Goal: Task Accomplishment & Management: Manage account settings

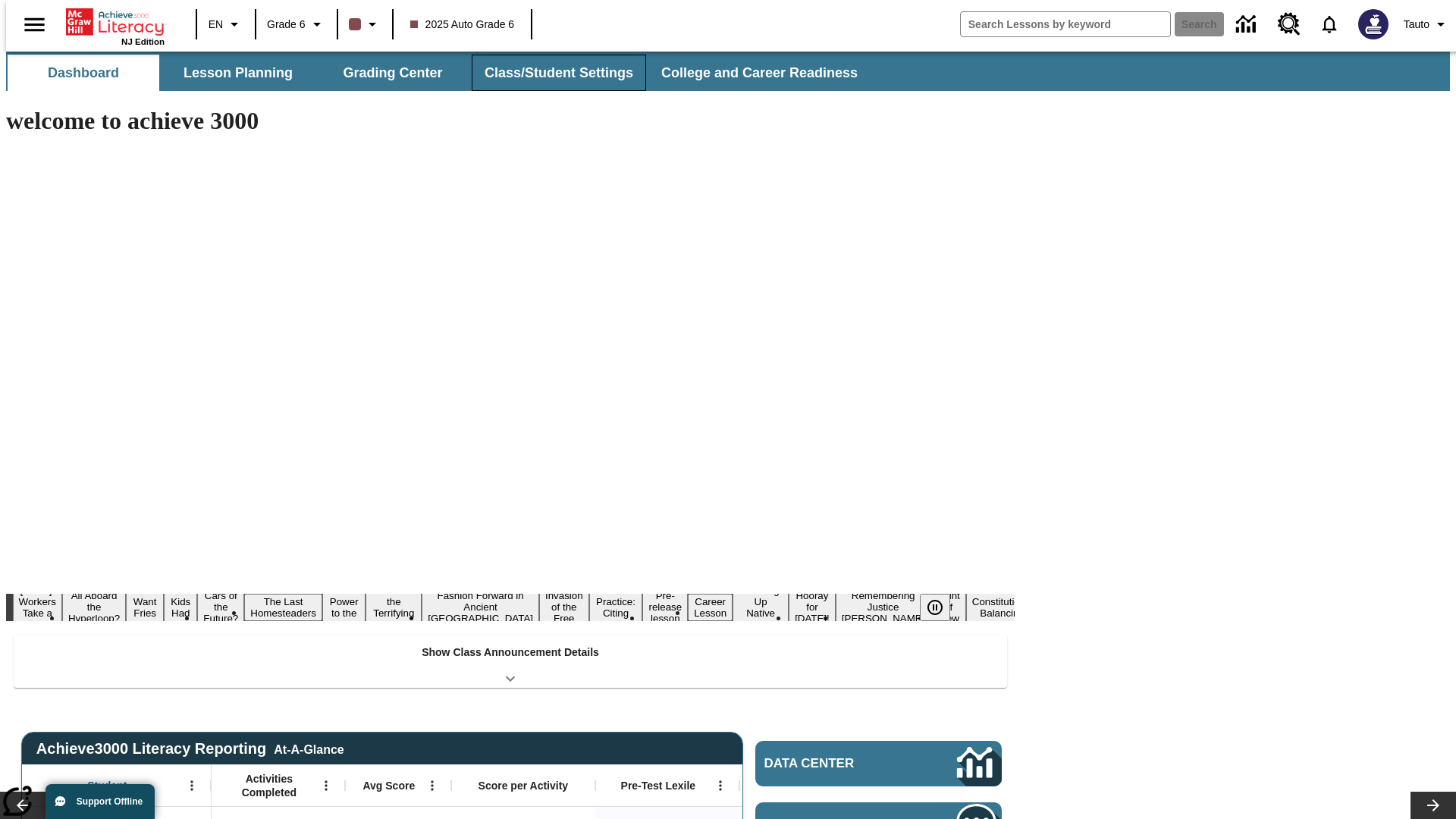
click at [551, 73] on button "Class/Student Settings" at bounding box center [559, 72] width 174 height 36
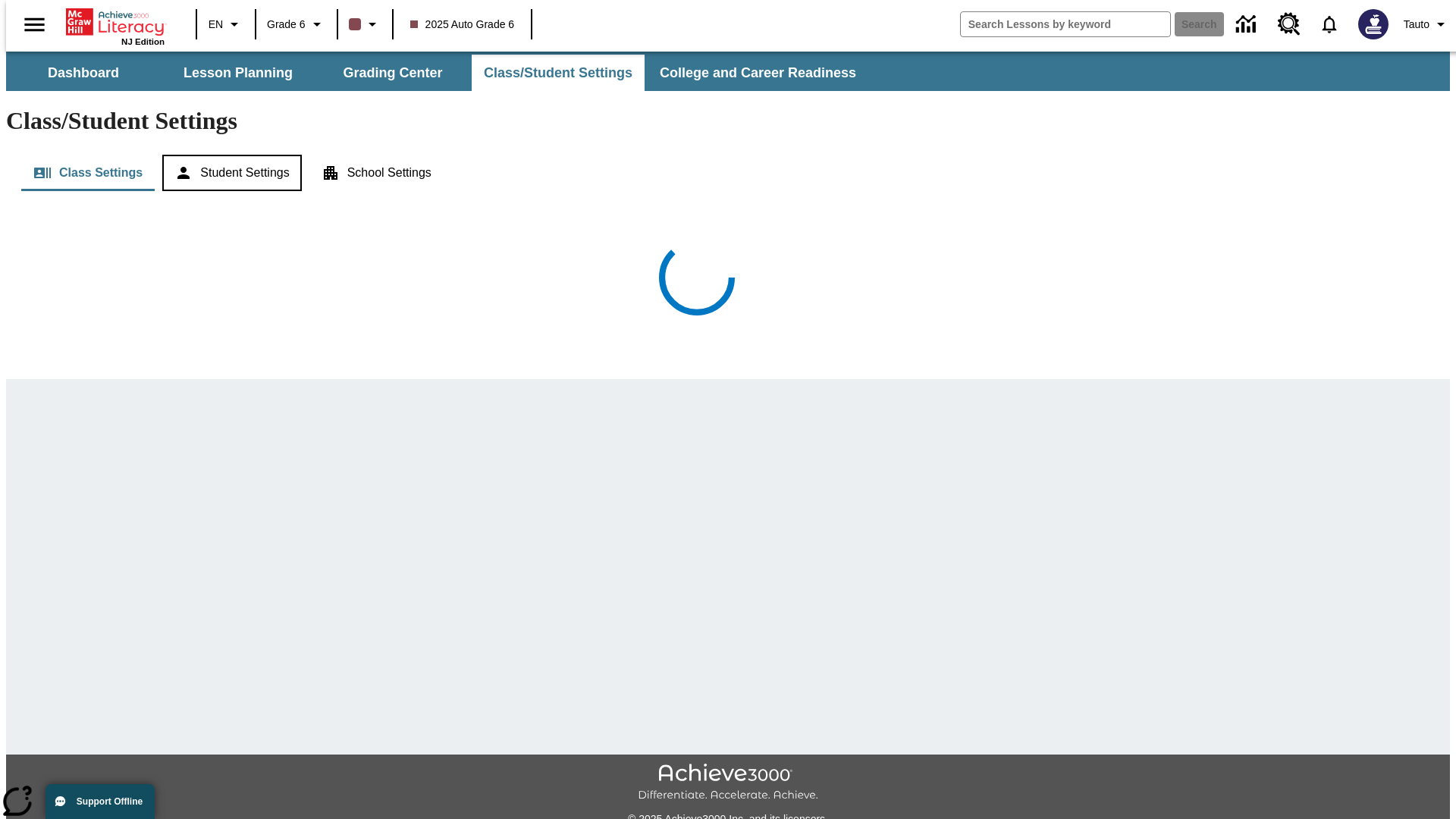
click at [229, 155] on button "Student Settings" at bounding box center [232, 172] width 139 height 36
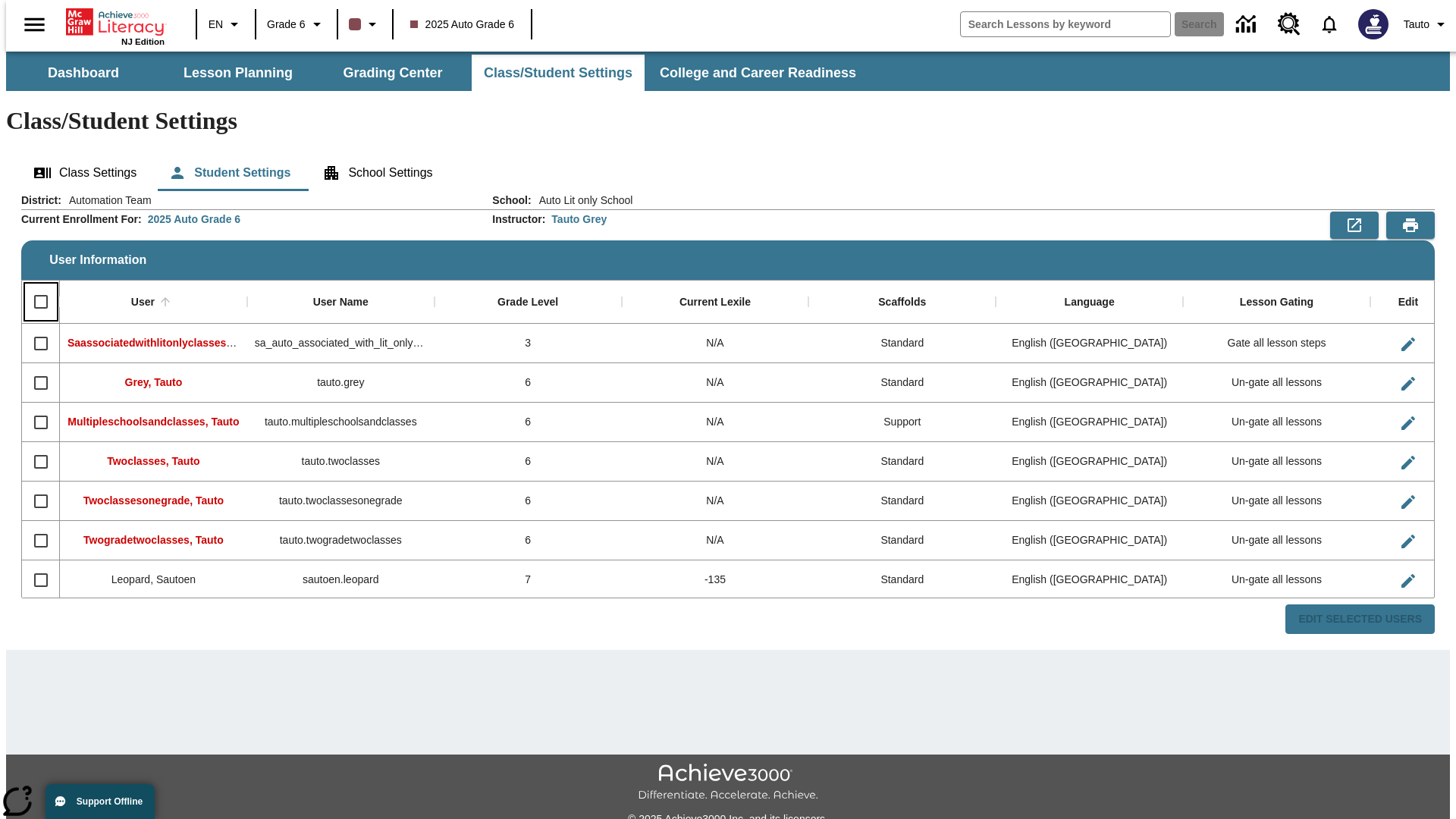
click at [34, 286] on input "Select all rows" at bounding box center [40, 302] width 32 height 32
checkbox input "true"
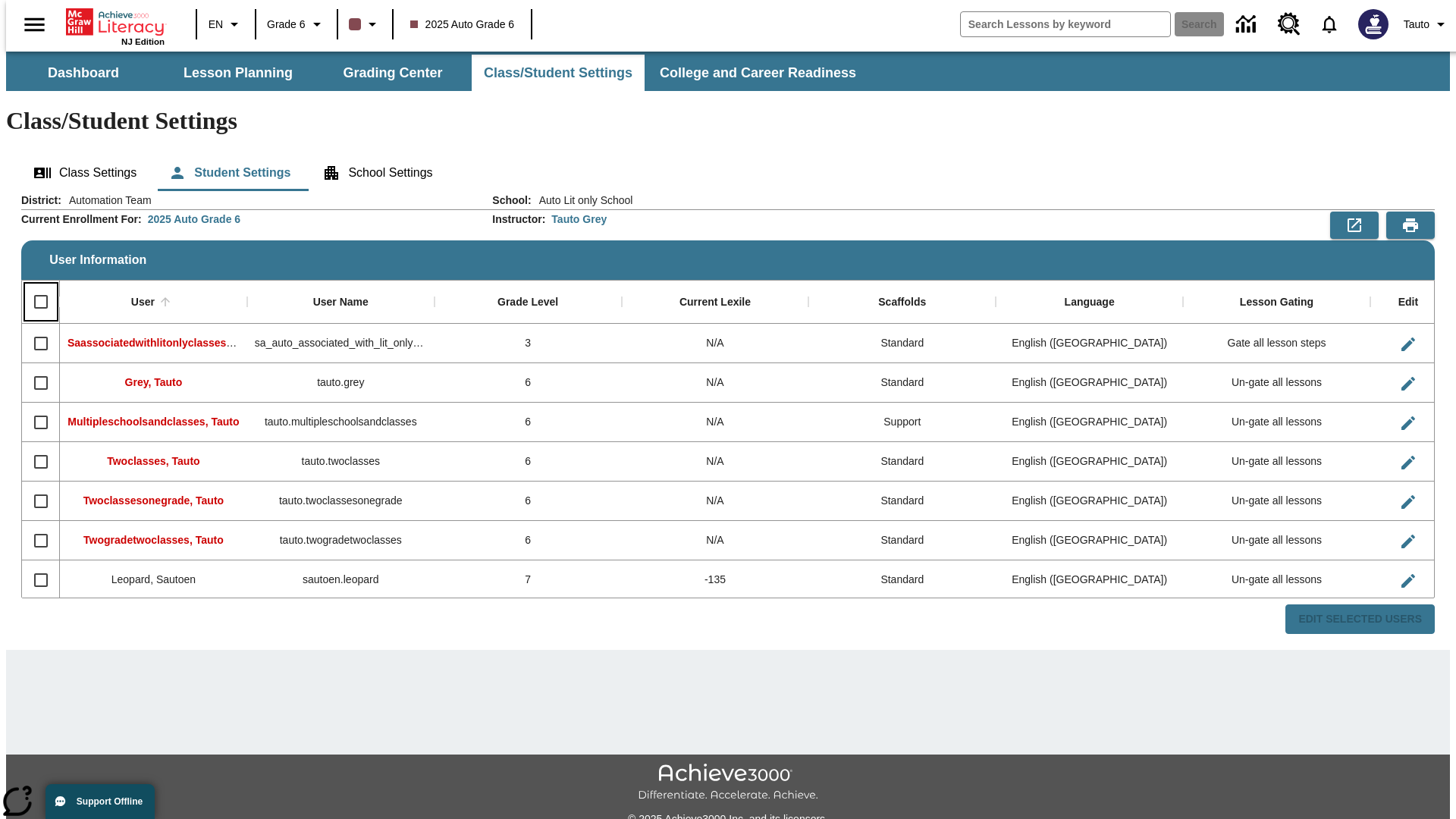
checkbox input "true"
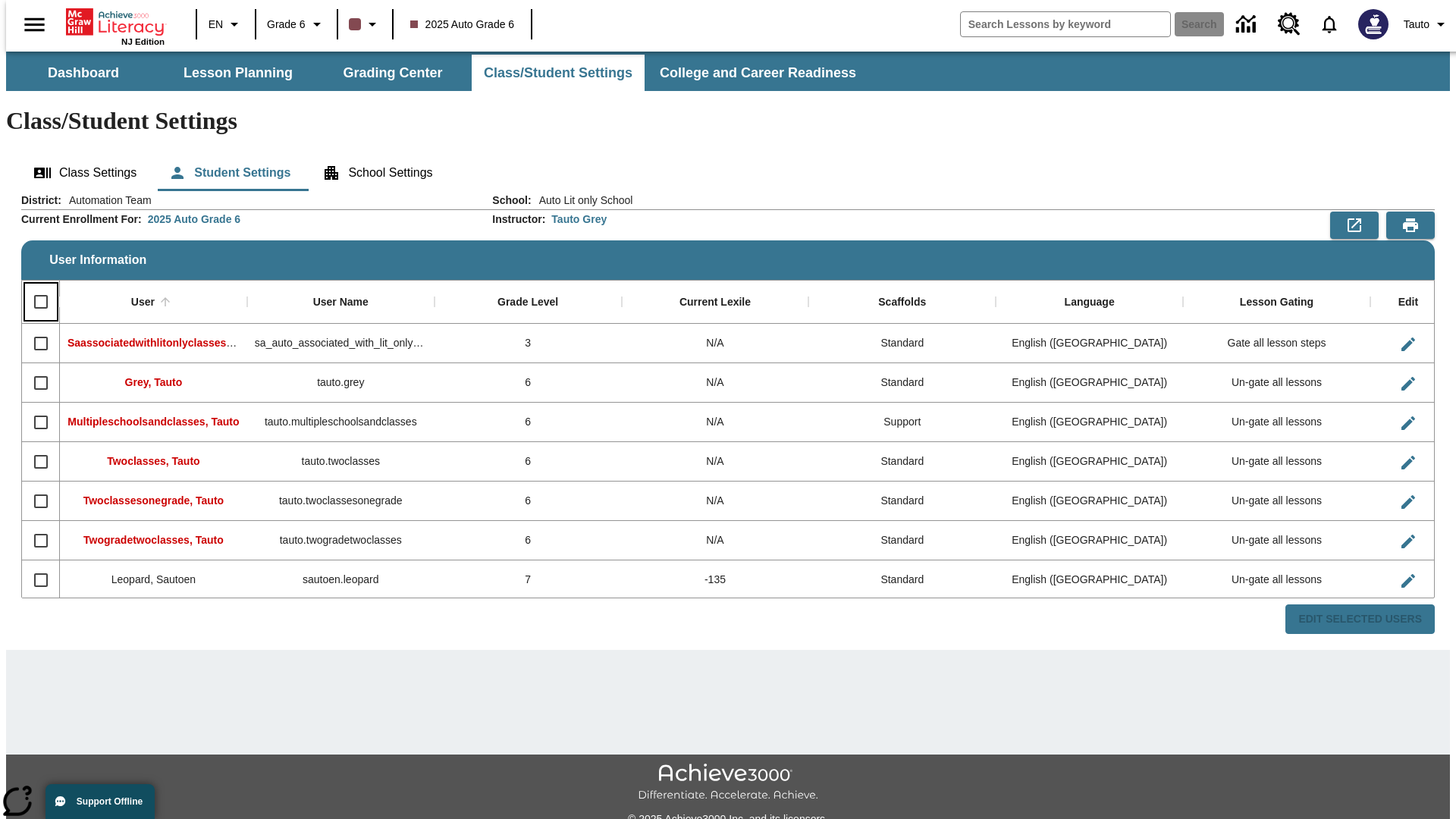
checkbox input "true"
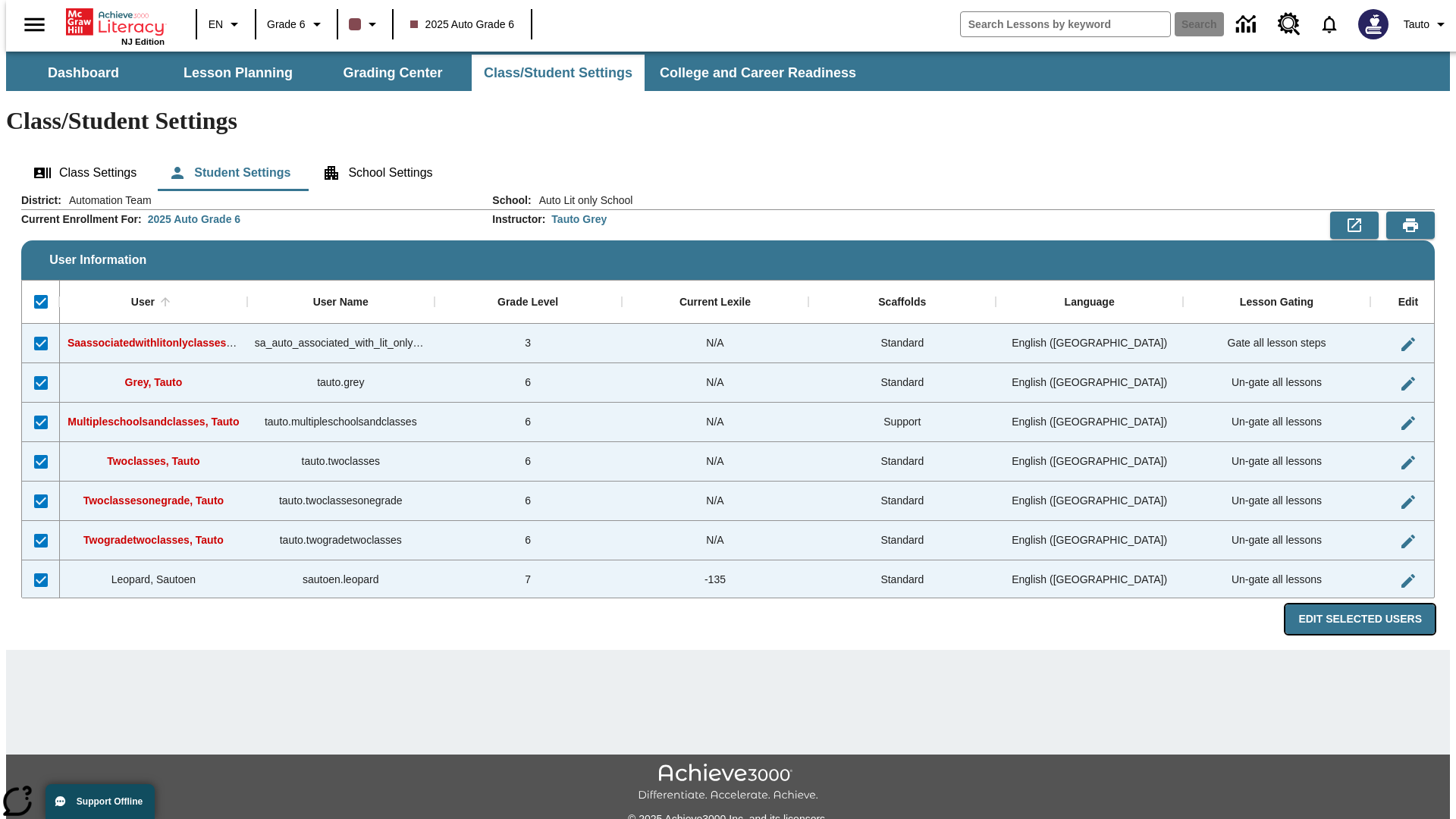
click at [1372, 604] on button "Edit Selected Users" at bounding box center [1360, 619] width 150 height 30
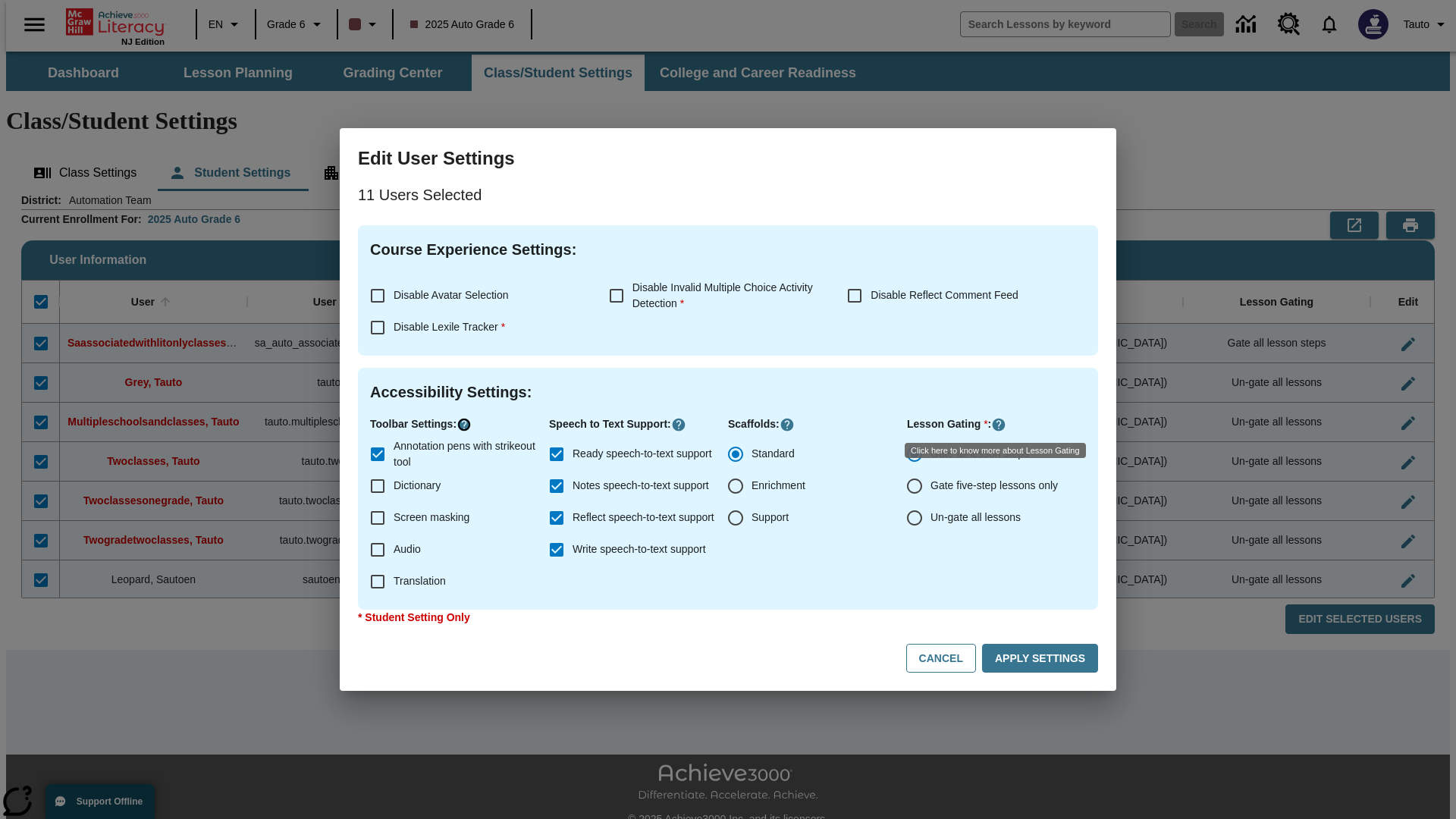
click at [466, 425] on icon "Click here to know more about" at bounding box center [464, 424] width 15 height 15
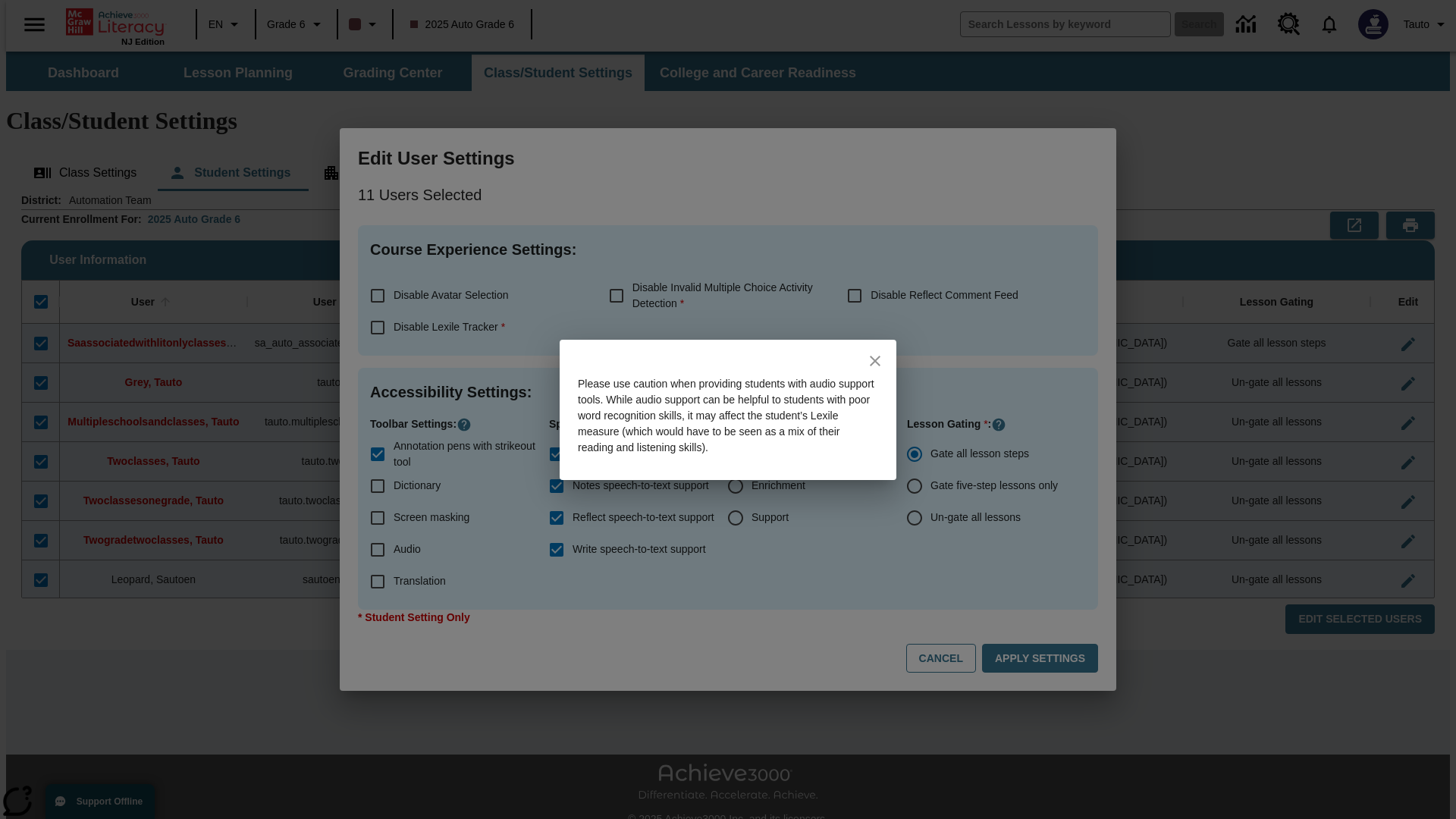
click at [875, 361] on icon "close" at bounding box center [875, 361] width 11 height 11
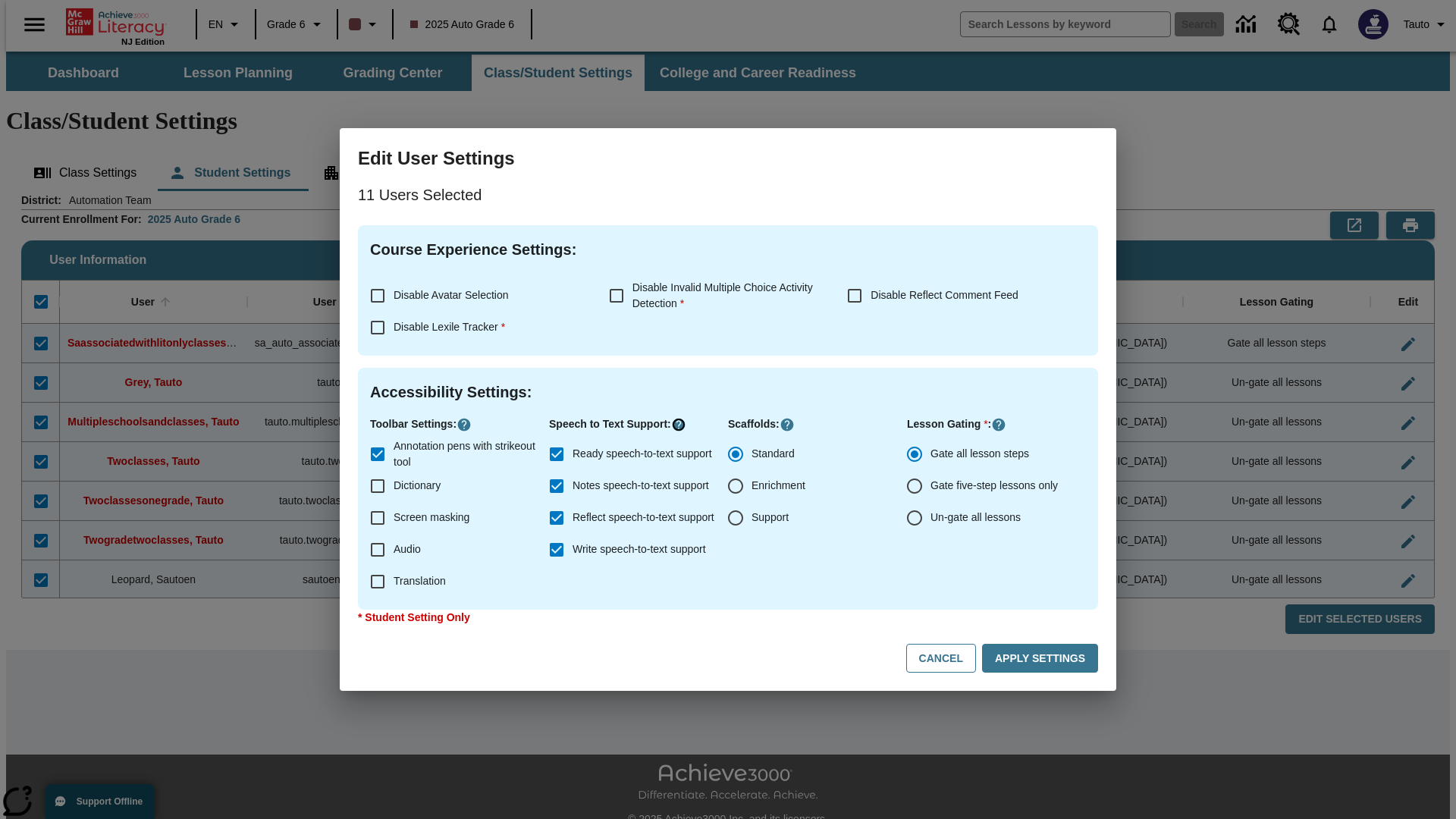
click at [683, 425] on icon "Click here to know more about" at bounding box center [678, 424] width 15 height 15
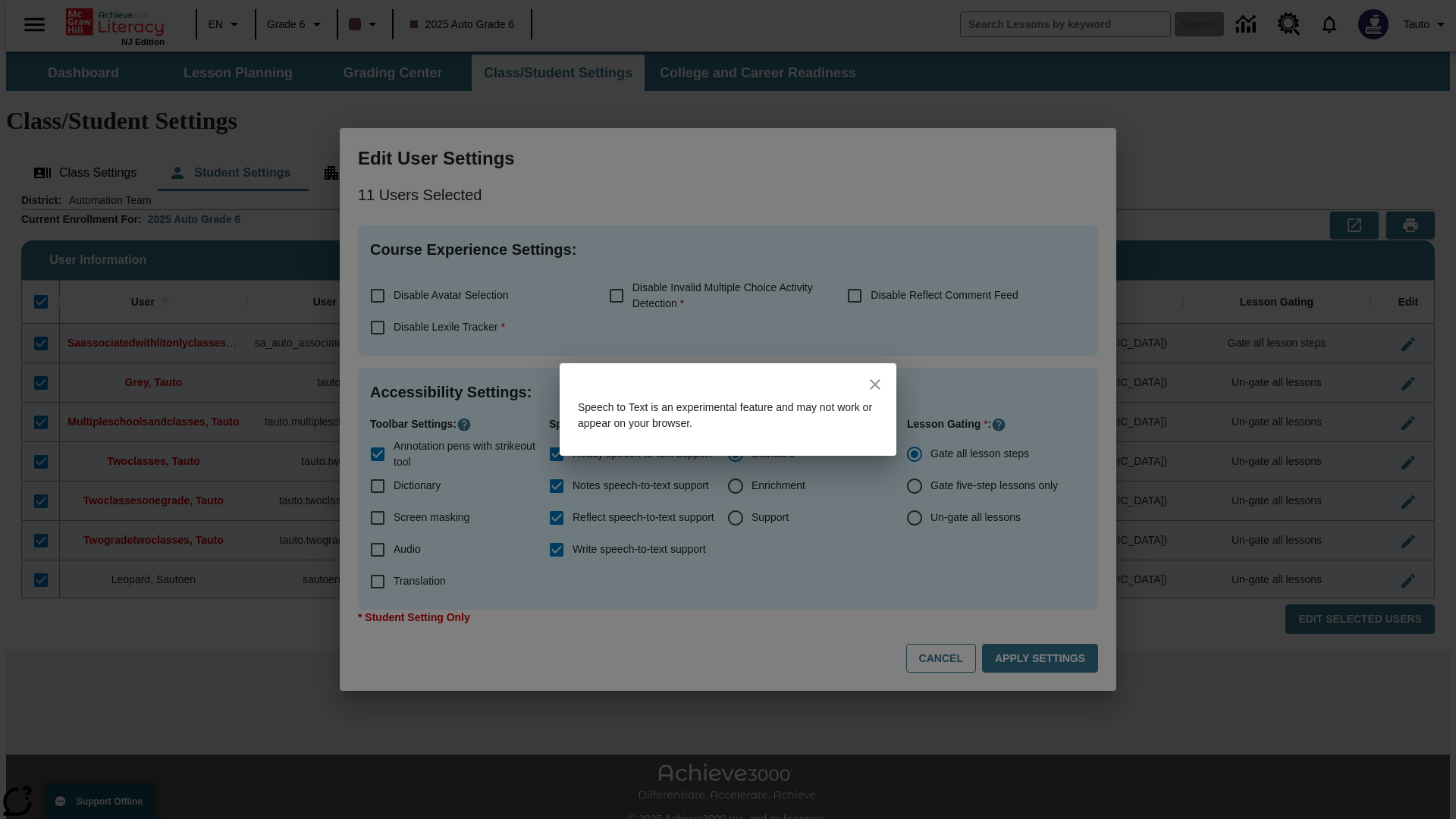
click at [875, 384] on icon "close" at bounding box center [875, 384] width 11 height 11
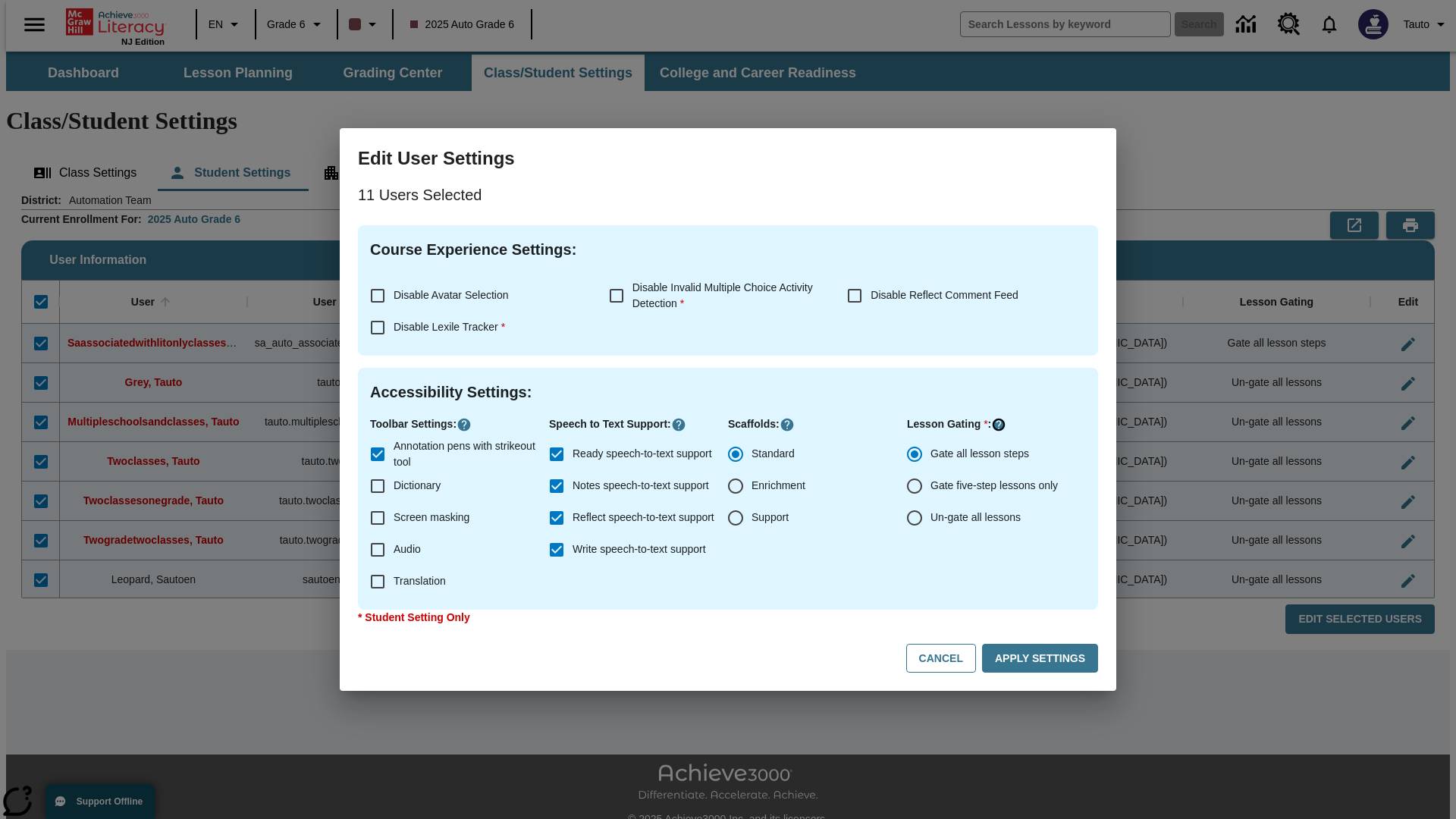
click at [1000, 425] on icon "Click here to know more about" at bounding box center [999, 424] width 15 height 15
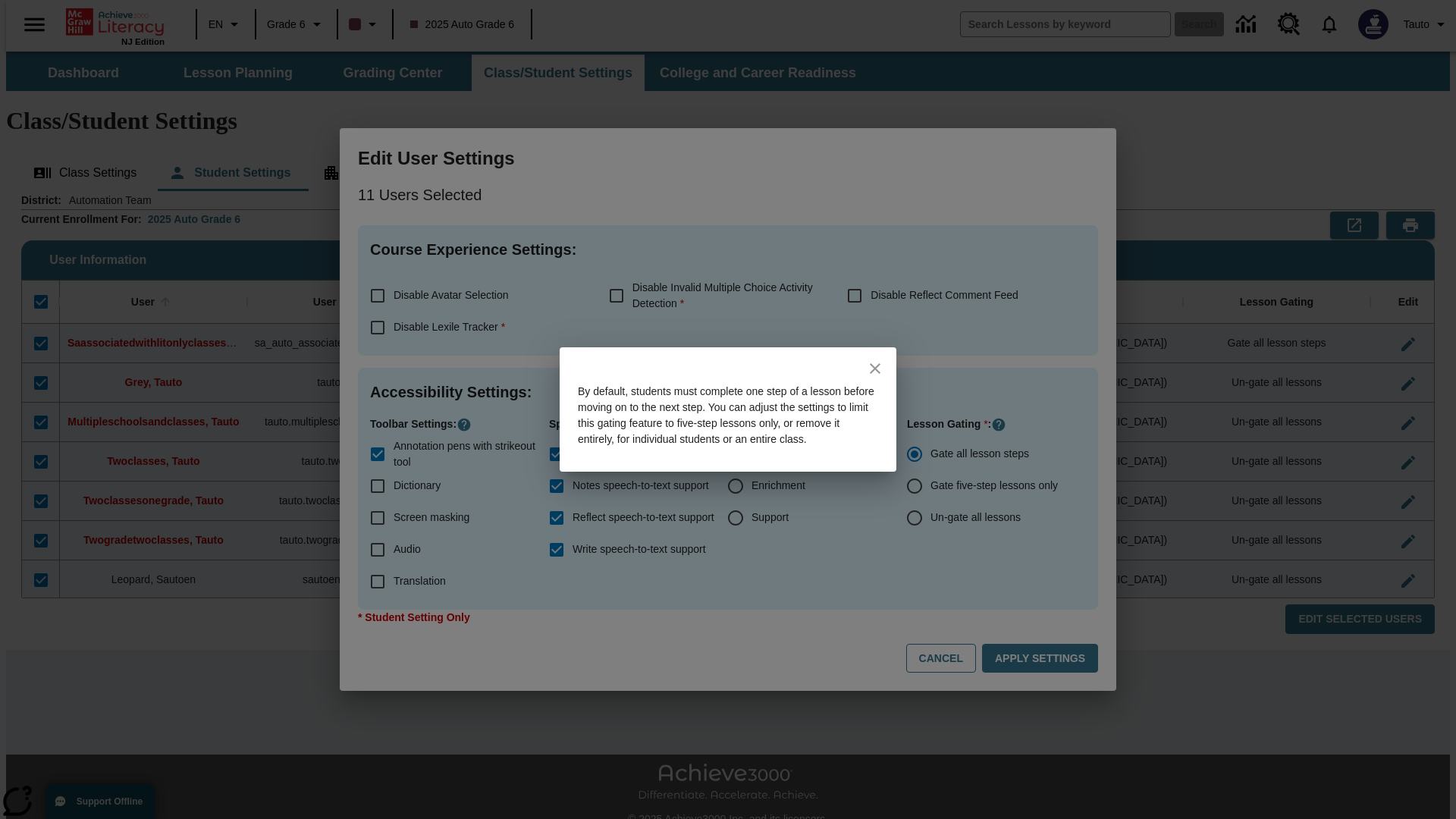
click at [875, 363] on icon "close" at bounding box center [875, 369] width 11 height 11
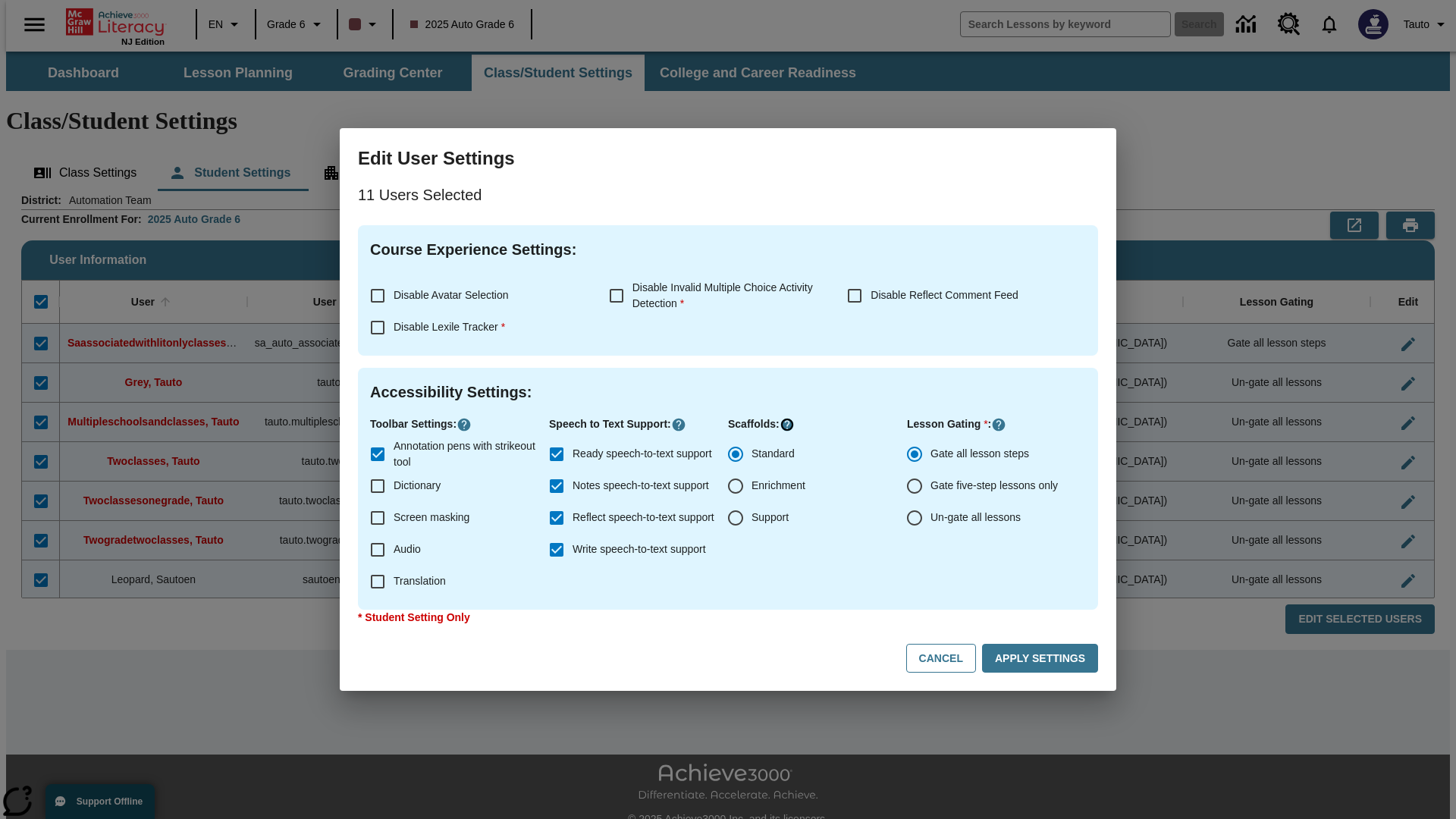
click at [786, 425] on icon "Click here to know more about" at bounding box center [787, 424] width 15 height 15
